Goal: Information Seeking & Learning: Check status

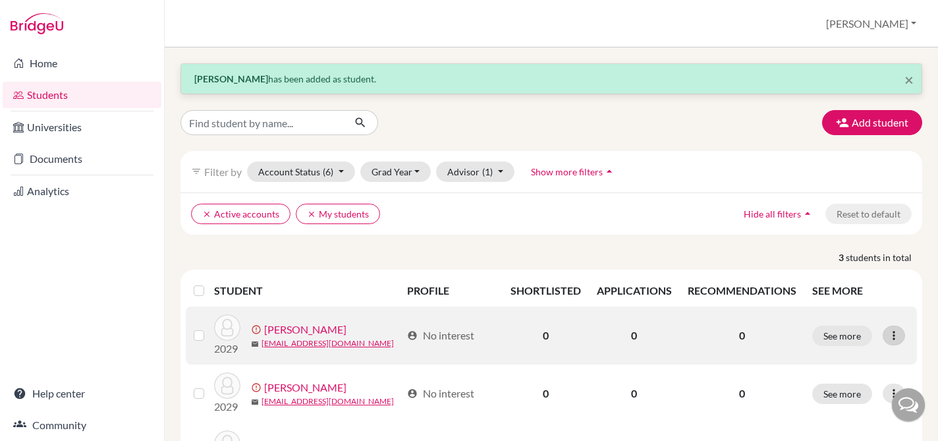
click at [897, 335] on icon at bounding box center [893, 335] width 13 height 13
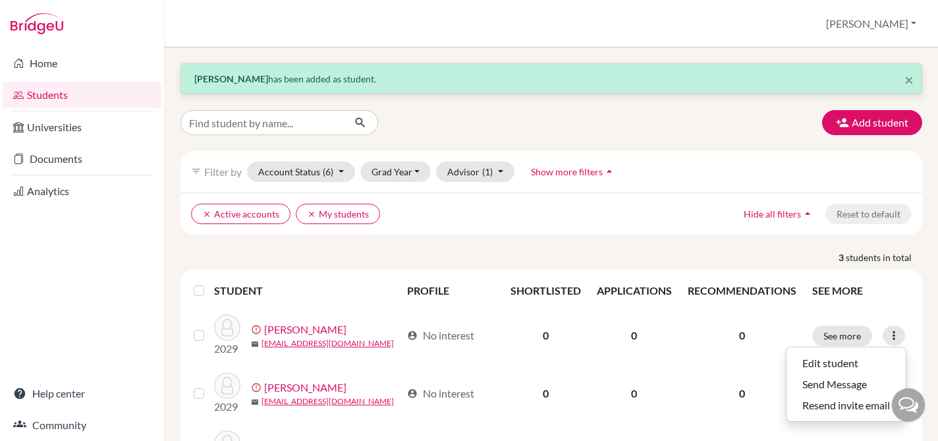
scroll to position [76, 0]
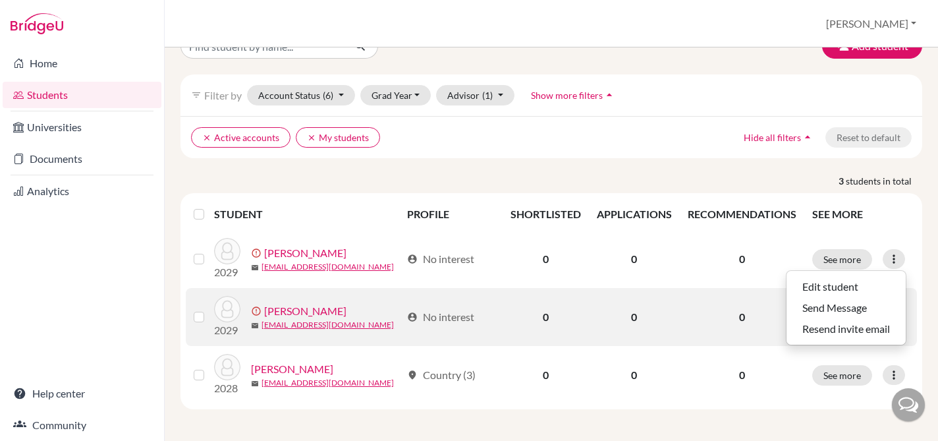
click at [329, 311] on link "Rodriguz, Viviana" at bounding box center [305, 311] width 82 height 16
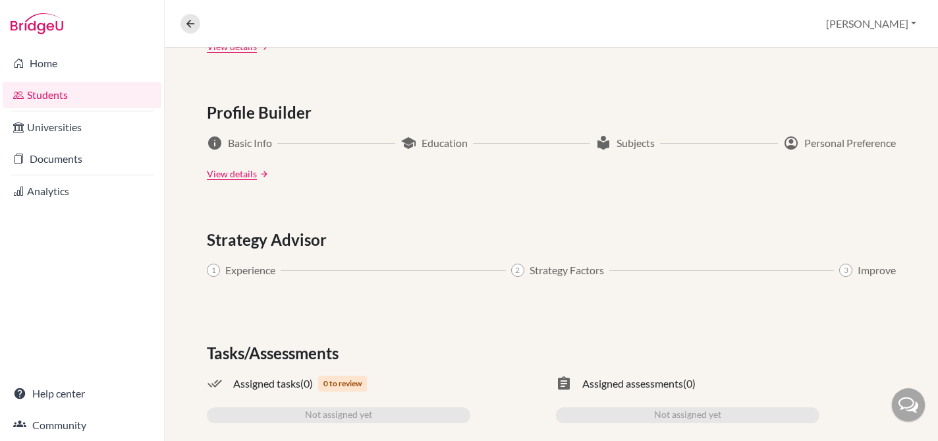
scroll to position [718, 0]
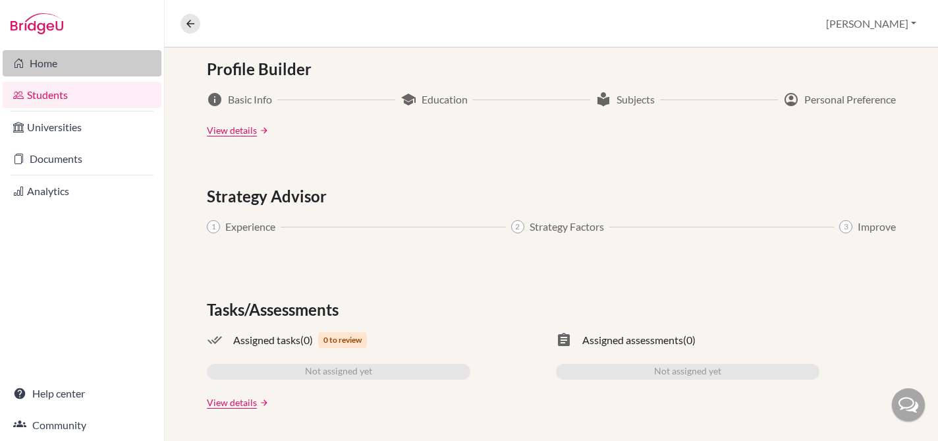
click at [46, 63] on link "Home" at bounding box center [82, 63] width 159 height 26
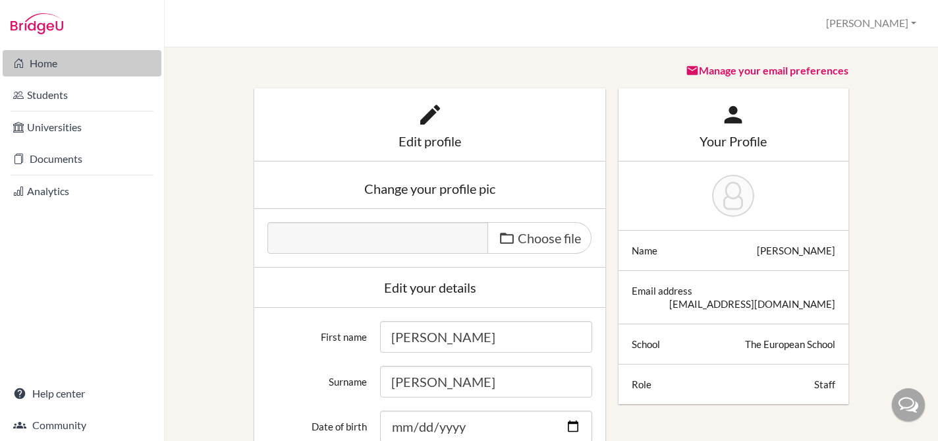
click at [45, 67] on link "Home" at bounding box center [82, 63] width 159 height 26
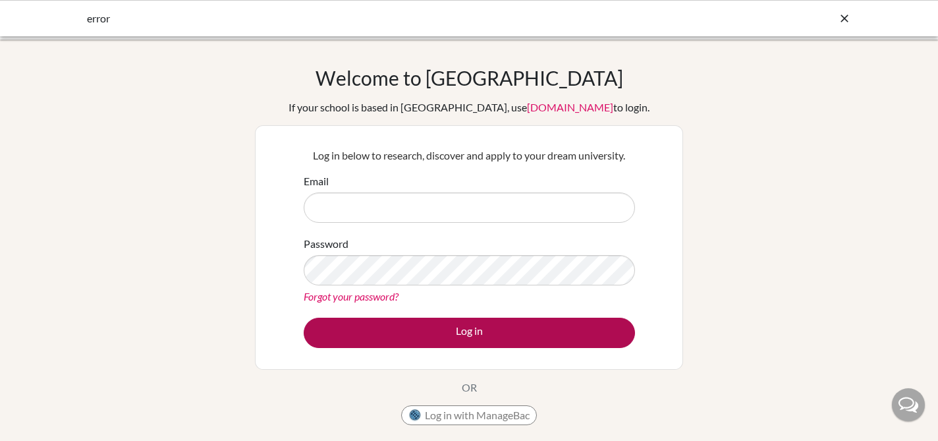
type input "[EMAIL_ADDRESS][DOMAIN_NAME]"
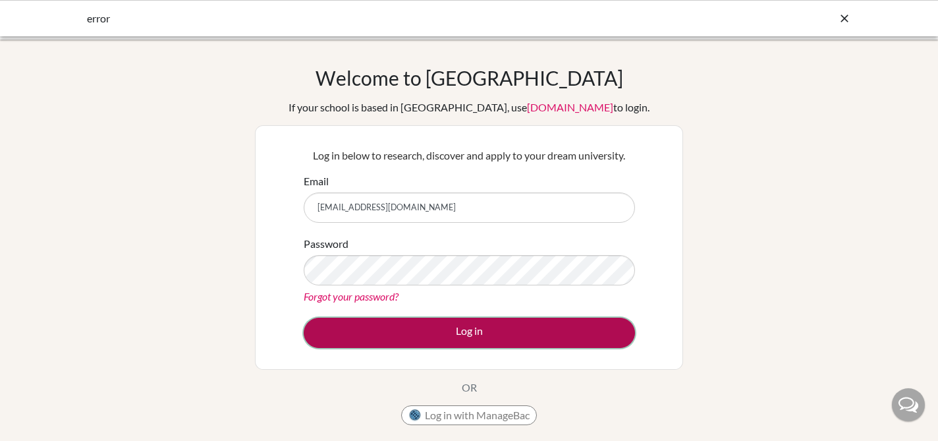
click at [548, 331] on button "Log in" at bounding box center [469, 332] width 331 height 30
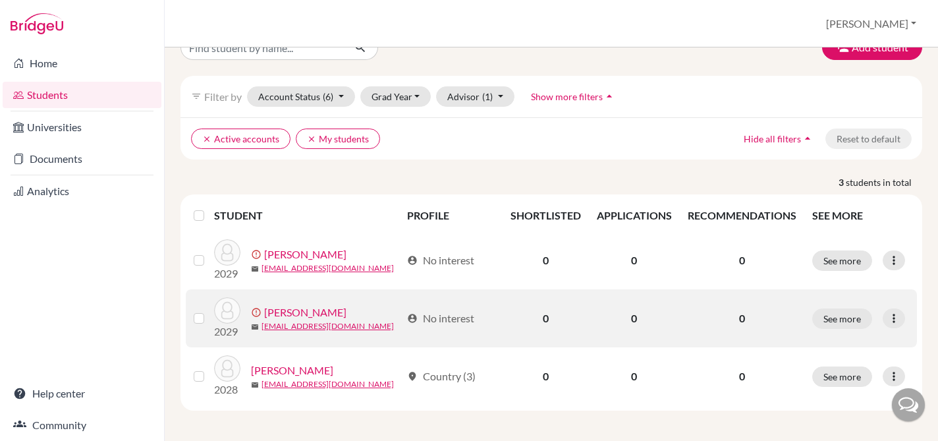
scroll to position [29, 0]
click at [357, 320] on link "vrodriguez@europeanschool.com" at bounding box center [327, 325] width 132 height 12
click at [317, 309] on link "Rodriguz, Viviana" at bounding box center [305, 312] width 82 height 16
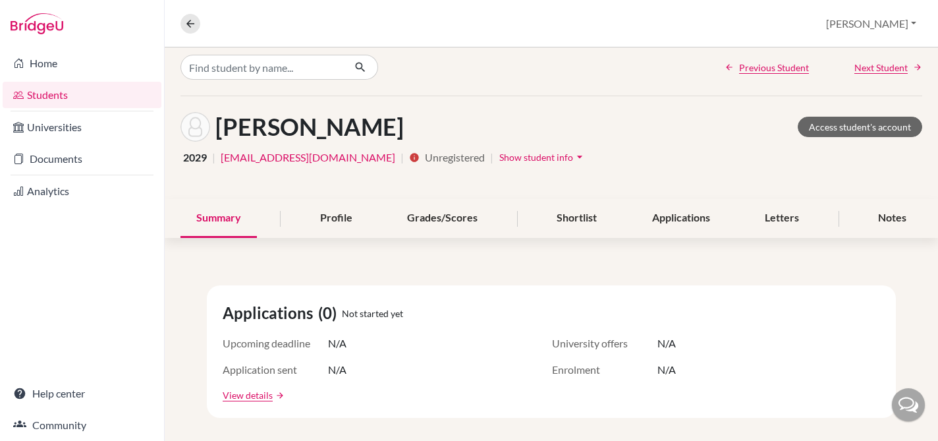
scroll to position [5, 0]
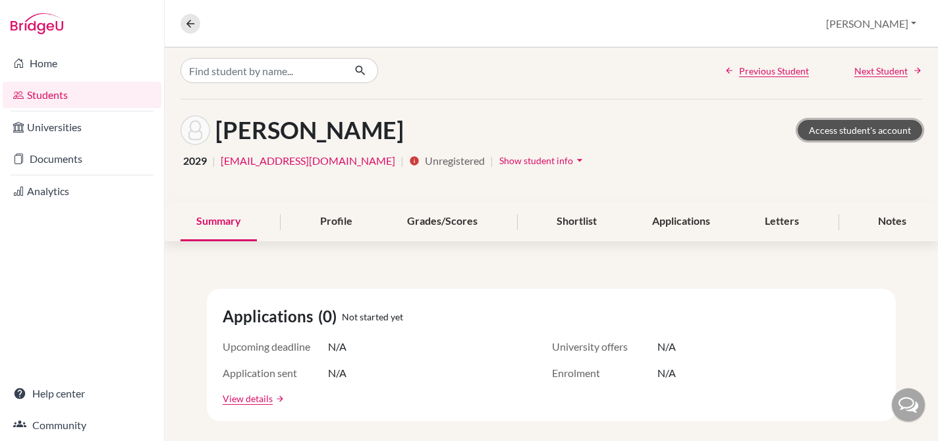
click at [875, 132] on link "Access student's account" at bounding box center [859, 130] width 124 height 20
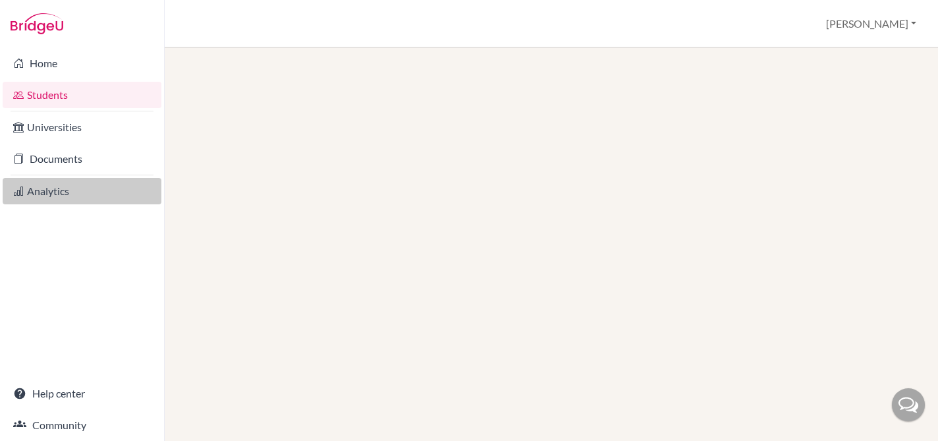
click at [53, 178] on link "Analytics" at bounding box center [82, 191] width 159 height 26
